Goal: Task Accomplishment & Management: Use online tool/utility

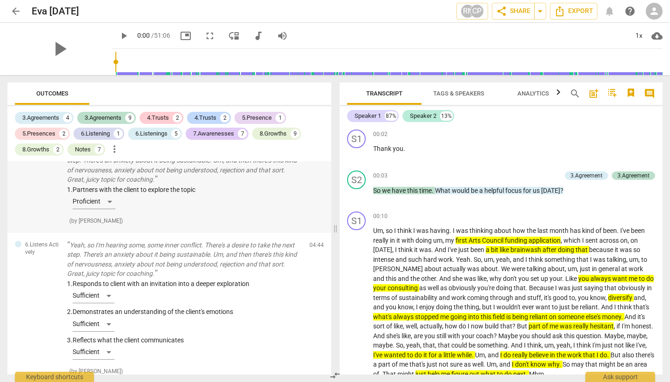
scroll to position [373, 0]
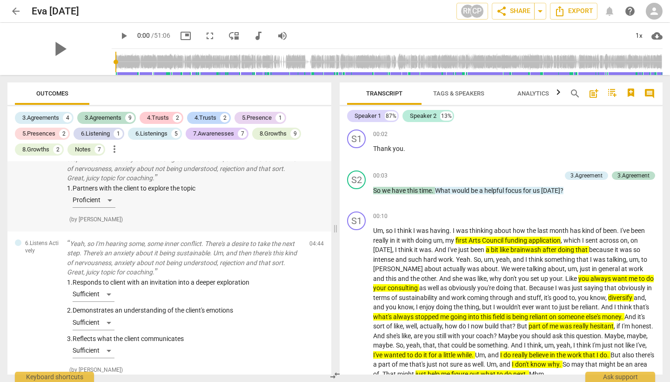
click at [107, 193] on div "1. Partners with the client to explore the topic Proficient" at bounding box center [184, 197] width 235 height 28
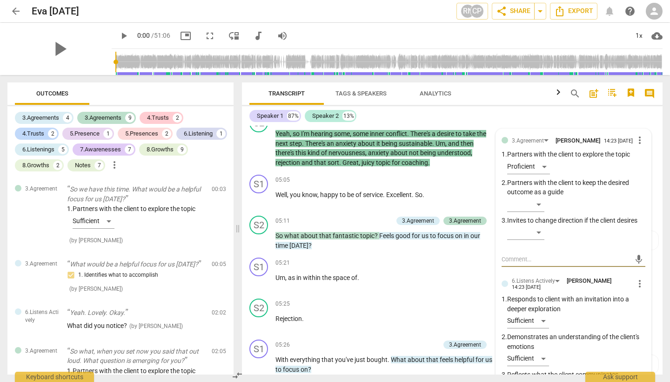
scroll to position [0, 0]
click at [571, 11] on span "Export" at bounding box center [573, 11] width 39 height 11
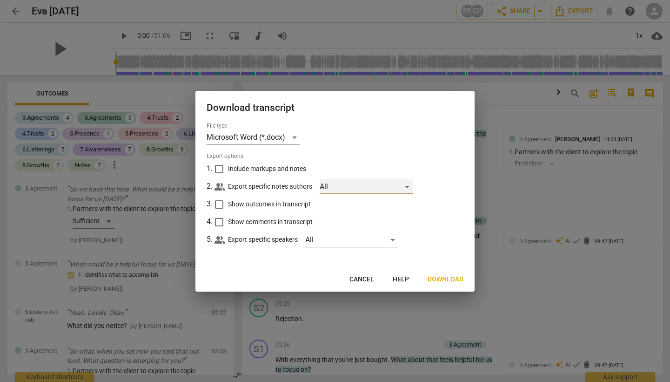
click at [410, 186] on div "All" at bounding box center [366, 186] width 93 height 15
click at [410, 186] on li "[PERSON_NAME]" at bounding box center [368, 186] width 97 height 22
checkbox input "true"
click at [395, 239] on div at bounding box center [335, 191] width 670 height 382
click at [395, 239] on div "All" at bounding box center [351, 239] width 93 height 15
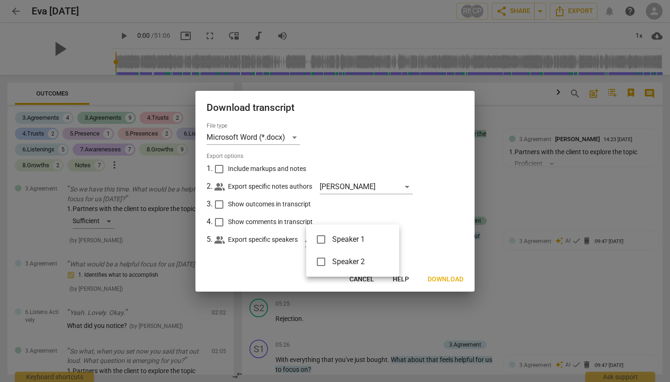
drag, startPoint x: 322, startPoint y: 238, endPoint x: 321, endPoint y: 248, distance: 10.2
click at [322, 238] on input "checkbox" at bounding box center [321, 239] width 22 height 22
checkbox input "true"
click at [321, 261] on input "checkbox" at bounding box center [321, 261] width 22 height 22
checkbox input "true"
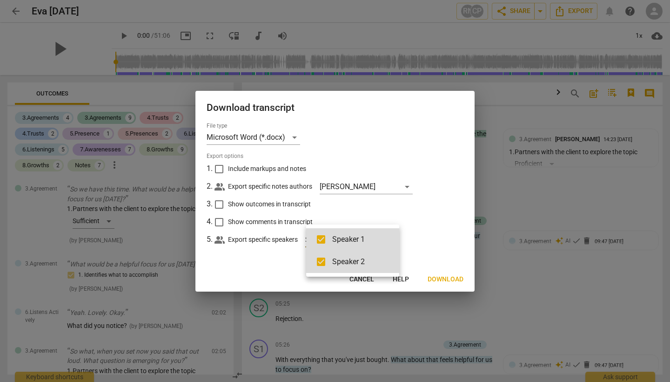
click at [218, 169] on div at bounding box center [335, 191] width 670 height 382
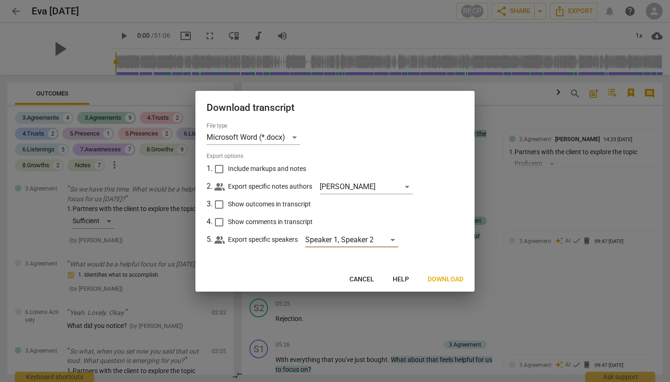
click at [218, 172] on input "Include markups and notes" at bounding box center [219, 169] width 18 height 18
checkbox input "true"
click at [221, 204] on input "Show outcomes in transcript" at bounding box center [219, 204] width 18 height 18
checkbox input "true"
click at [219, 222] on input "Show comments in transcript" at bounding box center [219, 222] width 18 height 18
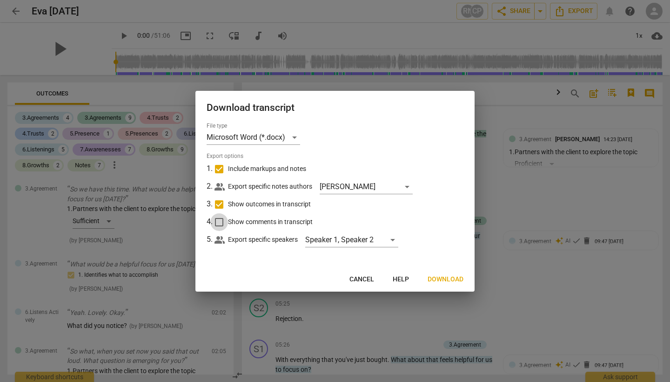
checkbox input "true"
click at [438, 277] on span "Download" at bounding box center [446, 279] width 36 height 9
